Goal: Entertainment & Leisure: Consume media (video, audio)

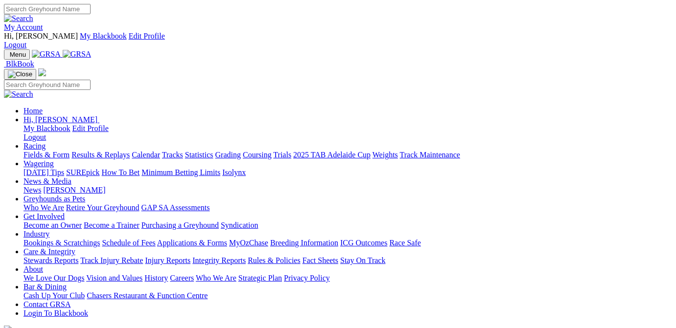
click at [120, 151] on link "Results & Replays" at bounding box center [100, 155] width 58 height 8
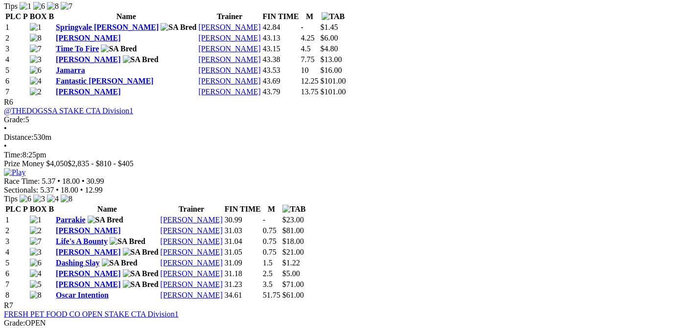
scroll to position [1380, 0]
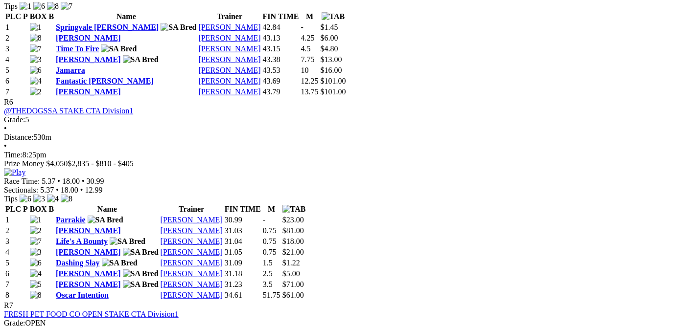
scroll to position [1380, 0]
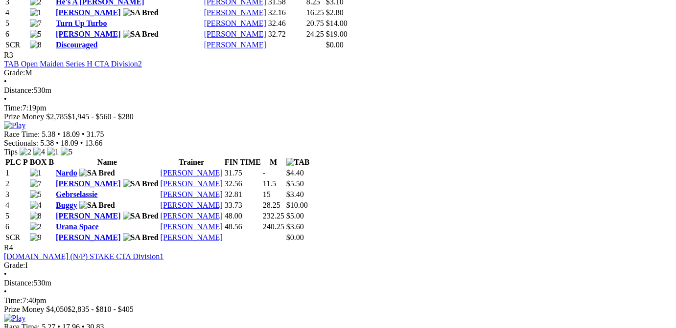
scroll to position [789, 0]
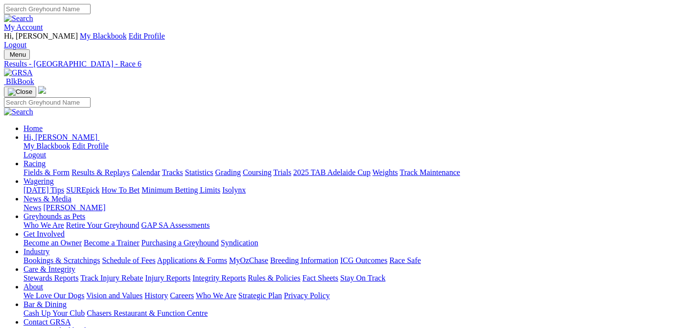
scroll to position [98, 0]
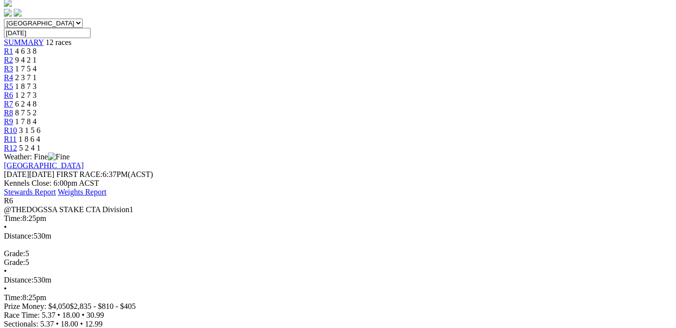
scroll to position [0, 0]
